Goal: Navigation & Orientation: Find specific page/section

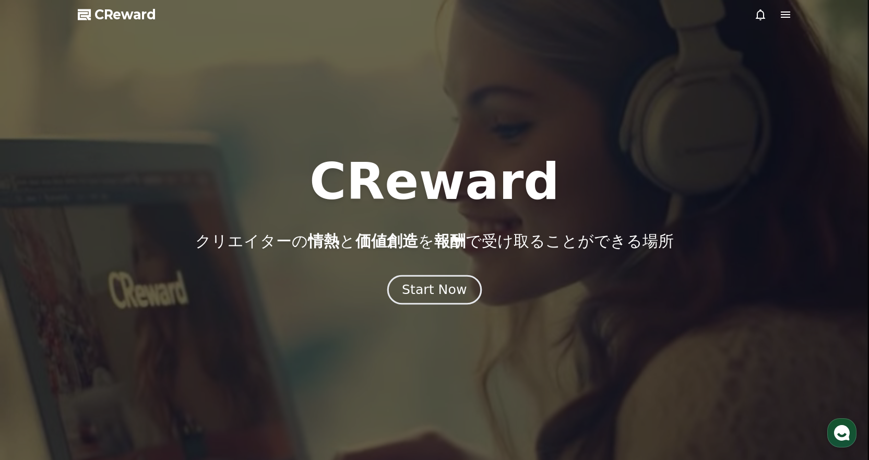
click at [416, 293] on div "Start Now" at bounding box center [434, 290] width 65 height 18
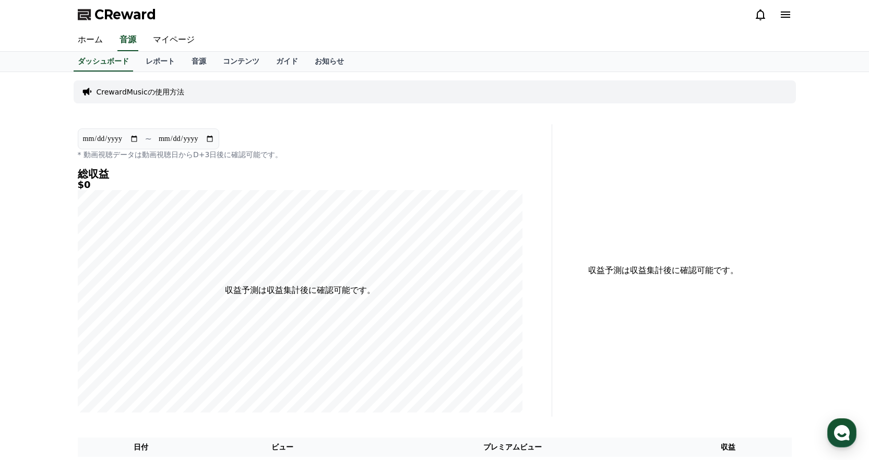
click at [148, 137] on p "~" at bounding box center [148, 139] width 7 height 13
drag, startPoint x: 120, startPoint y: 156, endPoint x: 264, endPoint y: 157, distance: 144.1
click at [264, 157] on p "* 動画視聴データは動画視聴日からD+3日後に確認可能です。" at bounding box center [300, 154] width 445 height 10
click at [305, 162] on div "**********" at bounding box center [300, 270] width 453 height 292
click at [144, 61] on link "レポート" at bounding box center [160, 62] width 46 height 20
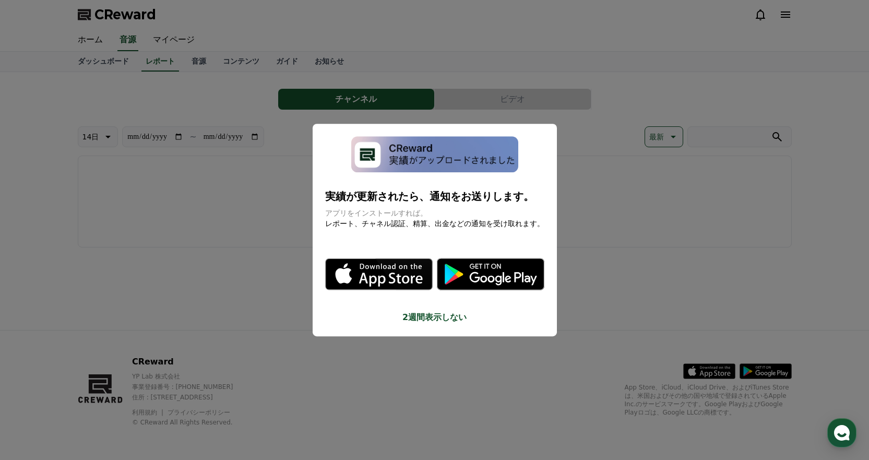
click at [427, 317] on button "2週間表示しない" at bounding box center [434, 317] width 219 height 13
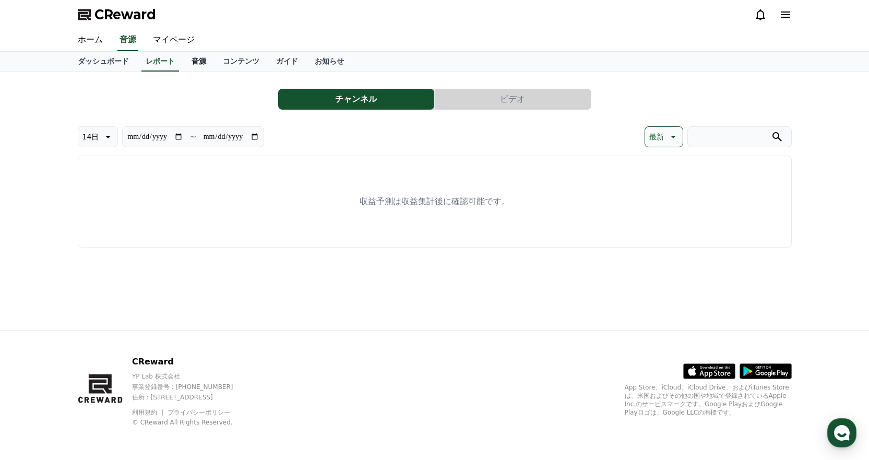
click at [183, 62] on link "音源" at bounding box center [198, 62] width 31 height 20
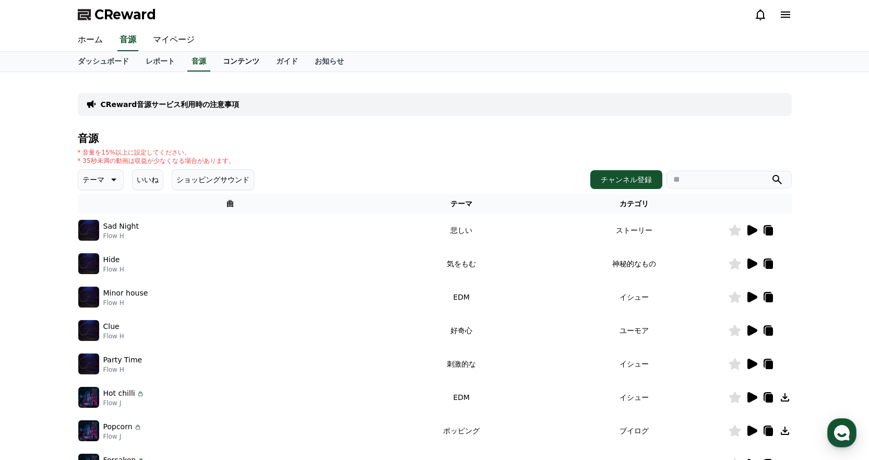
click at [215, 59] on link "コンテンツ" at bounding box center [241, 62] width 53 height 20
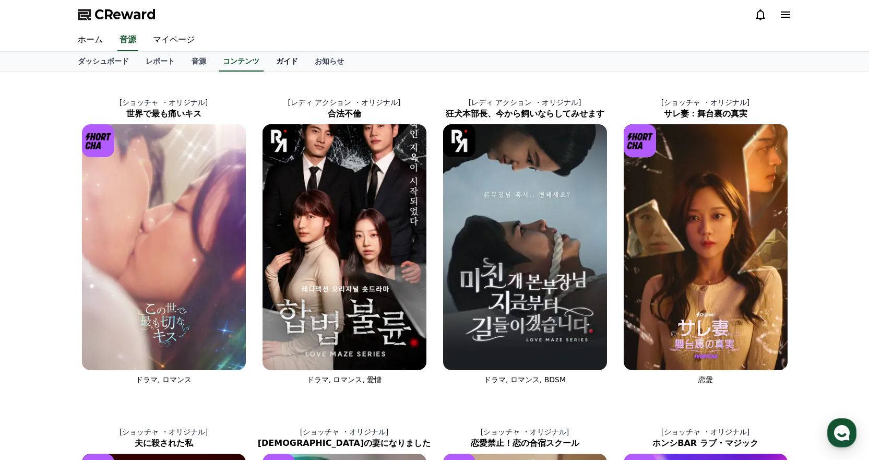
click at [268, 63] on link "ガイド" at bounding box center [287, 62] width 39 height 20
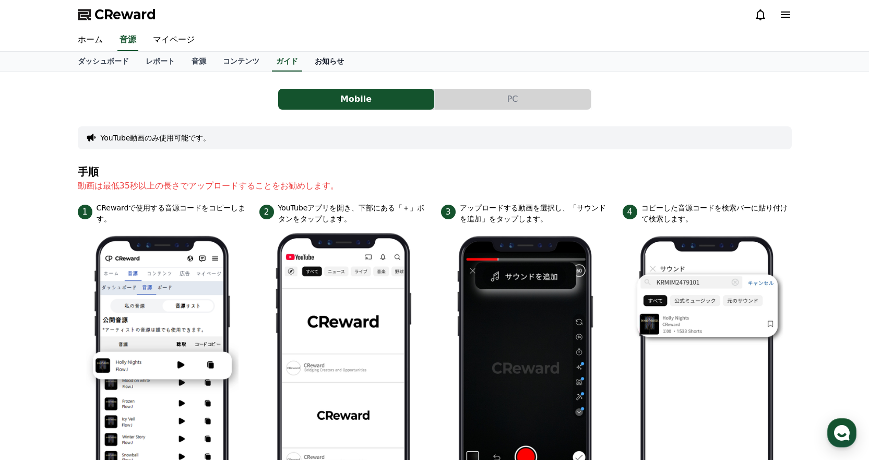
click at [306, 60] on link "お知らせ" at bounding box center [329, 62] width 46 height 20
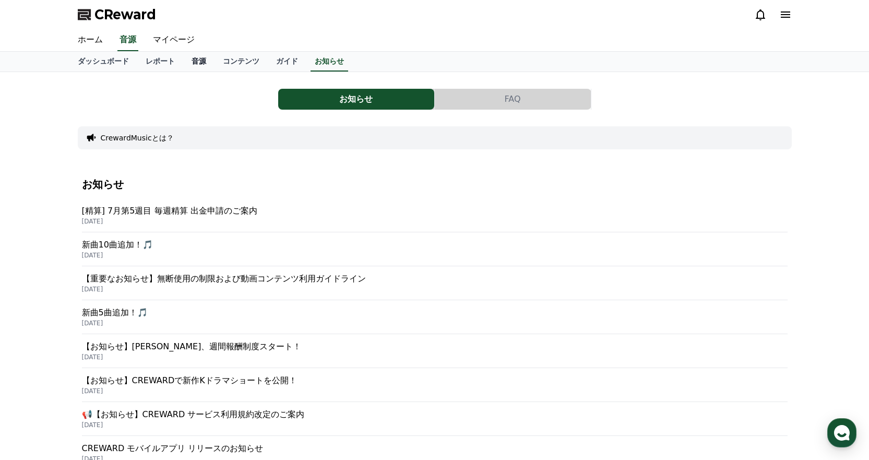
click at [183, 64] on link "音源" at bounding box center [198, 62] width 31 height 20
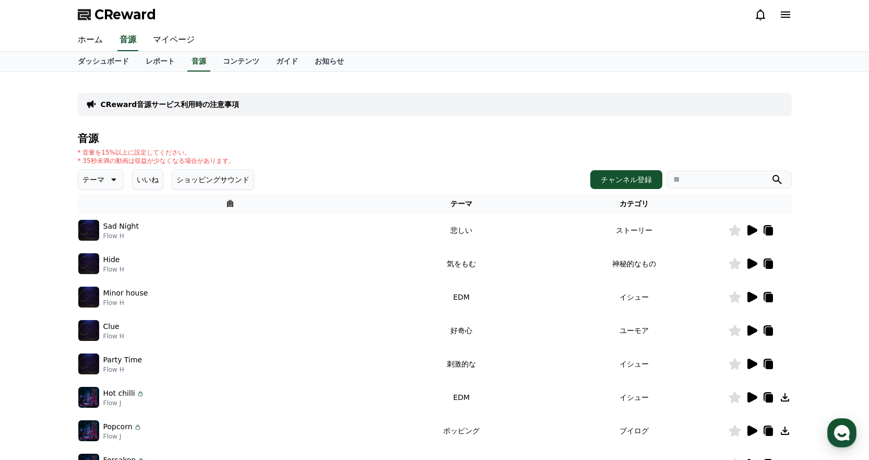
click at [767, 229] on icon at bounding box center [768, 231] width 7 height 8
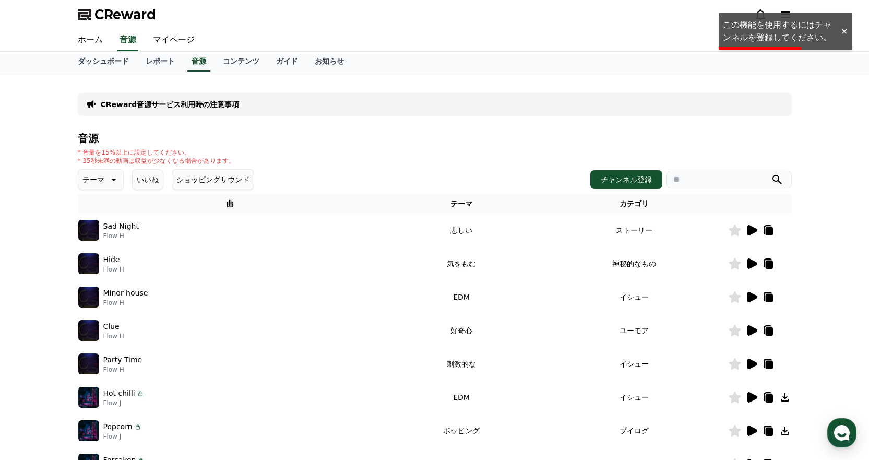
click at [844, 30] on div at bounding box center [844, 32] width 17 height 10
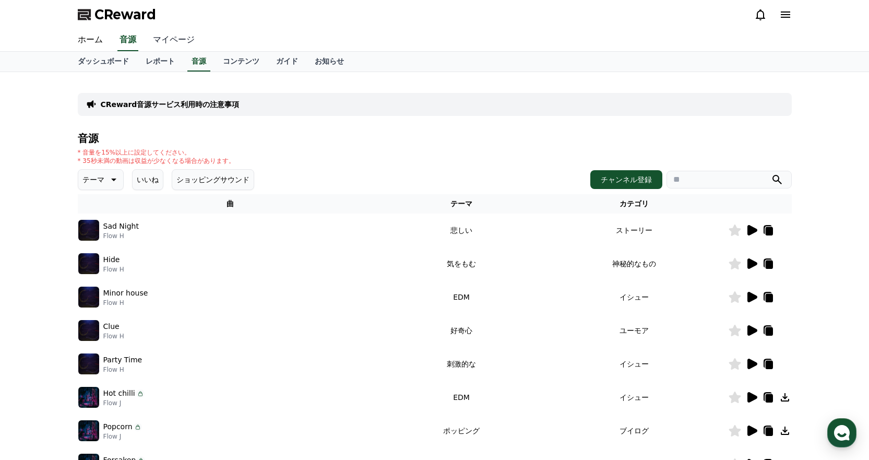
click at [159, 39] on link "マイページ" at bounding box center [174, 40] width 58 height 22
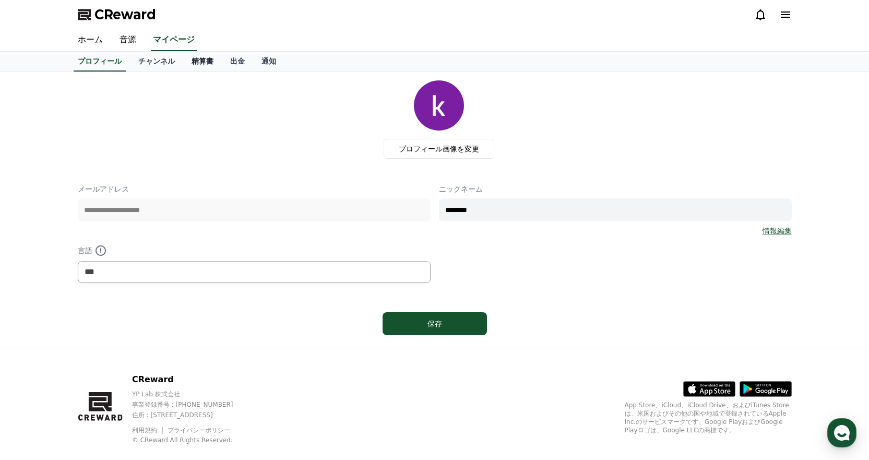
click at [185, 61] on link "精算書" at bounding box center [202, 62] width 39 height 20
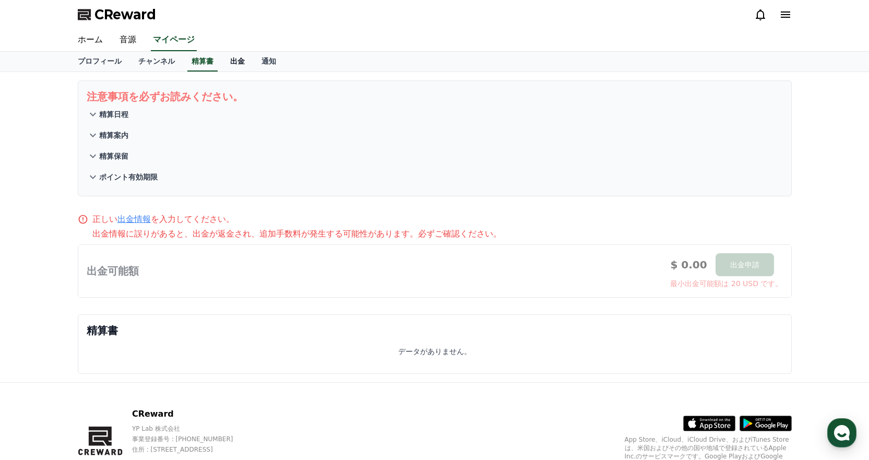
click at [222, 60] on link "出金" at bounding box center [237, 62] width 31 height 20
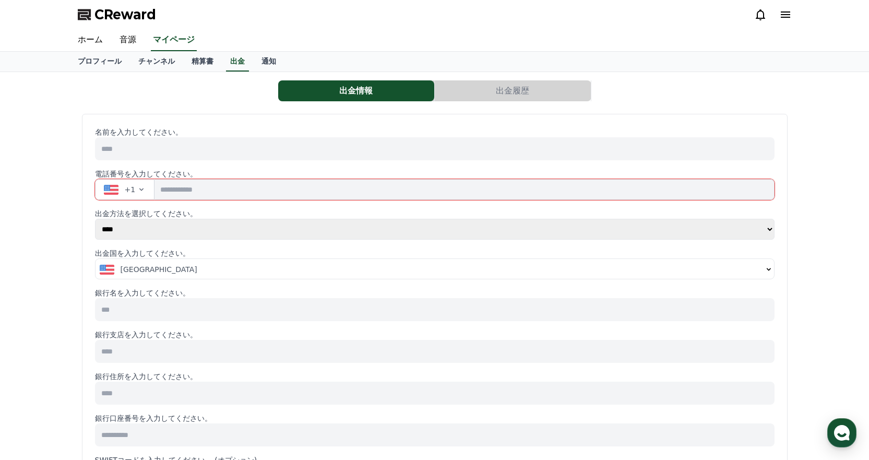
click at [139, 189] on icon "button" at bounding box center [141, 189] width 4 height 3
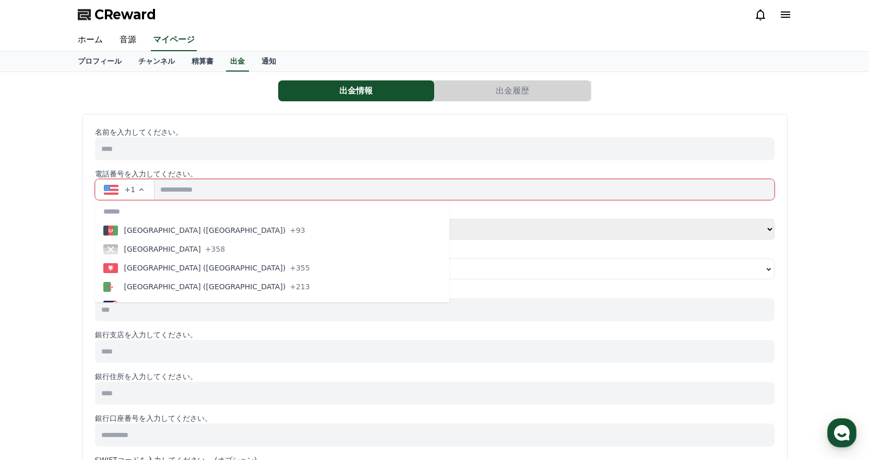
click at [139, 189] on icon "button" at bounding box center [141, 189] width 4 height 3
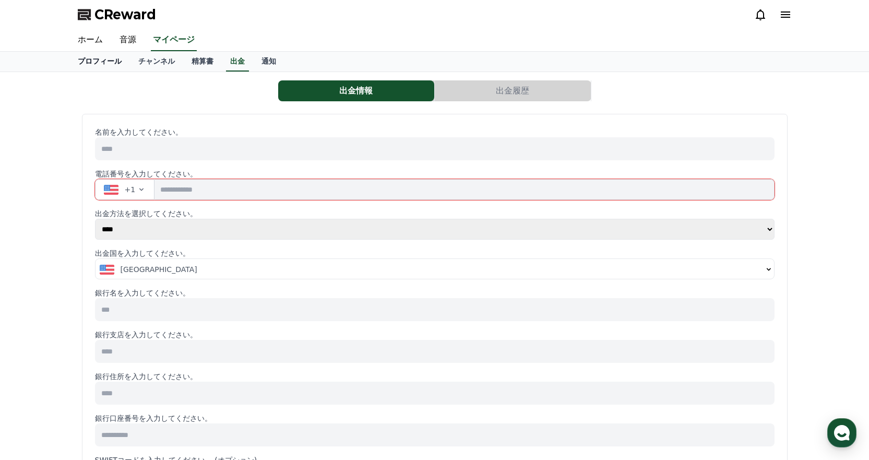
click at [97, 61] on link "プロフィール" at bounding box center [99, 62] width 61 height 20
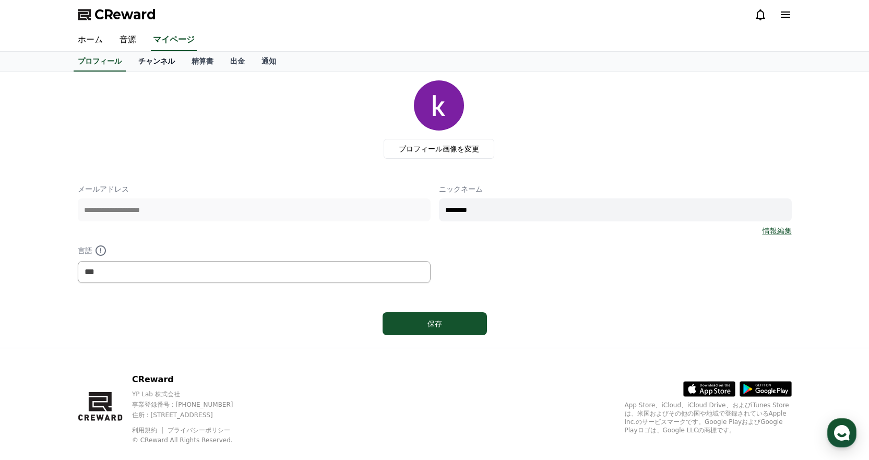
click at [133, 61] on link "チャンネル" at bounding box center [156, 62] width 53 height 20
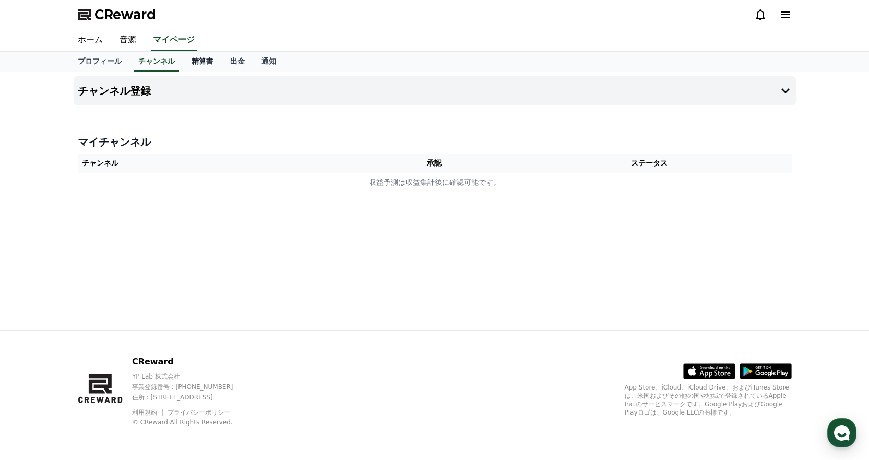
click at [183, 65] on link "精算書" at bounding box center [202, 62] width 39 height 20
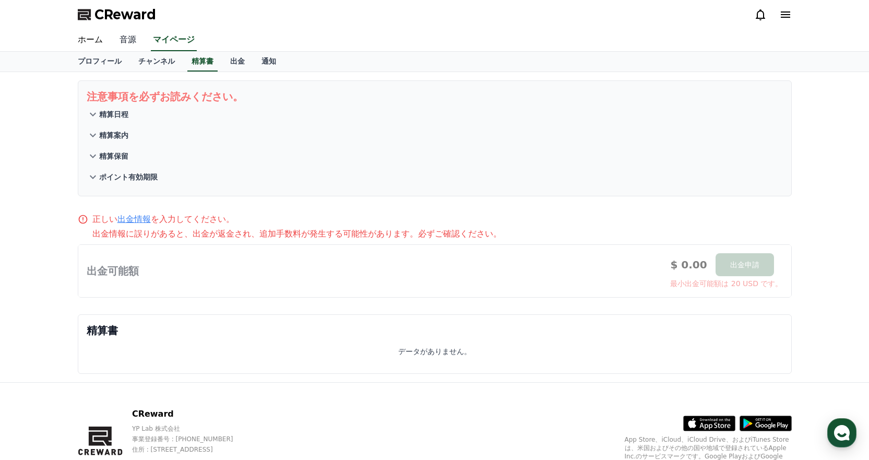
click at [123, 41] on link "音源" at bounding box center [127, 40] width 33 height 22
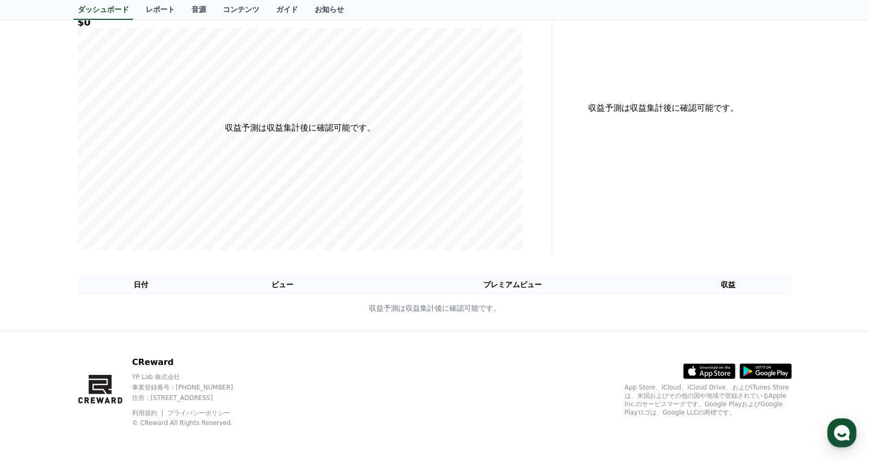
scroll to position [163, 0]
